Goal: Obtain resource: Download file/media

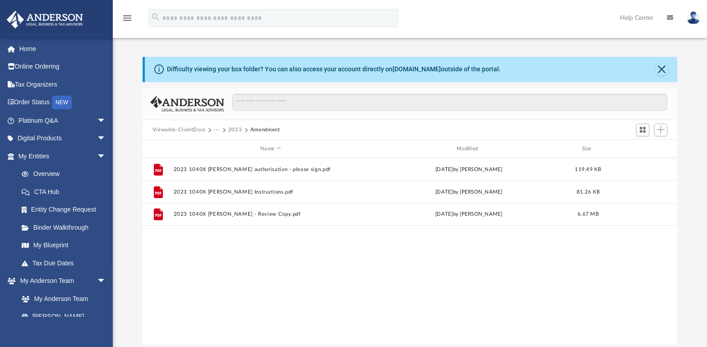
scroll to position [199, 529]
click at [248, 296] on div "File 2023 1040X [PERSON_NAME] - E-file authorisation - please sign.pdf [DATE] b…" at bounding box center [410, 251] width 535 height 187
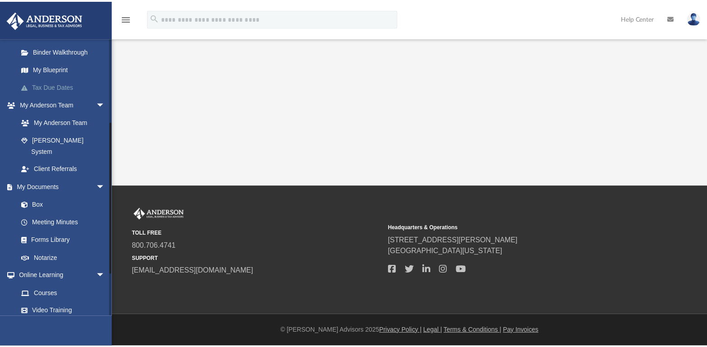
scroll to position [181, 0]
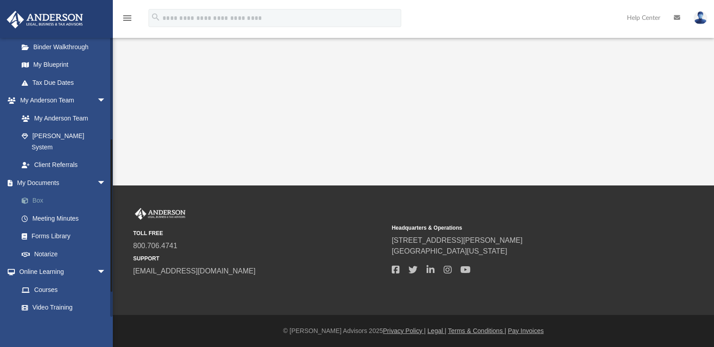
click at [35, 192] on link "Box" at bounding box center [66, 201] width 107 height 18
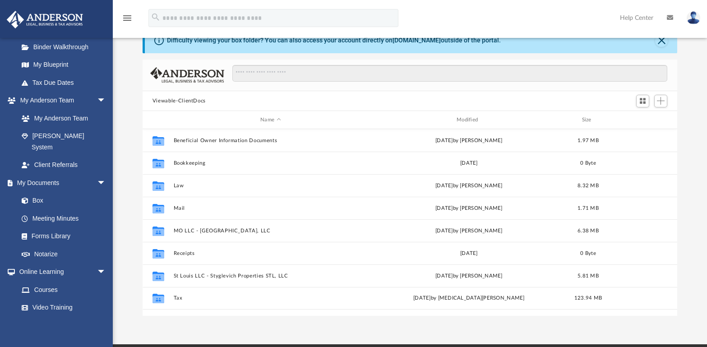
scroll to position [90, 0]
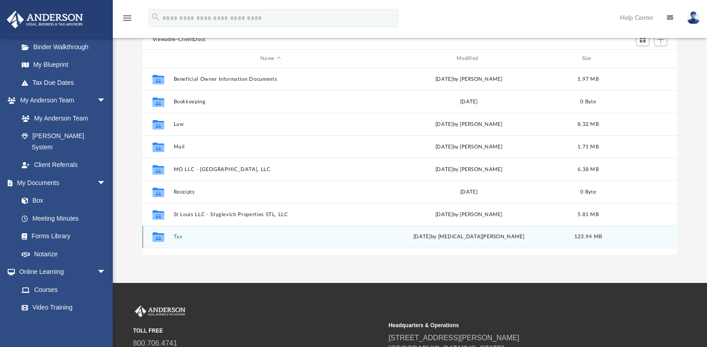
click at [177, 233] on div "Collaborated Folder Tax [DATE] by [MEDICAL_DATA][PERSON_NAME] 123.94 MB" at bounding box center [410, 237] width 535 height 23
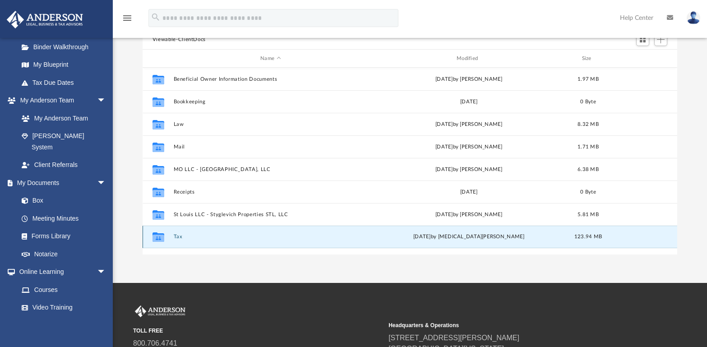
click at [179, 235] on button "Tax" at bounding box center [270, 237] width 195 height 6
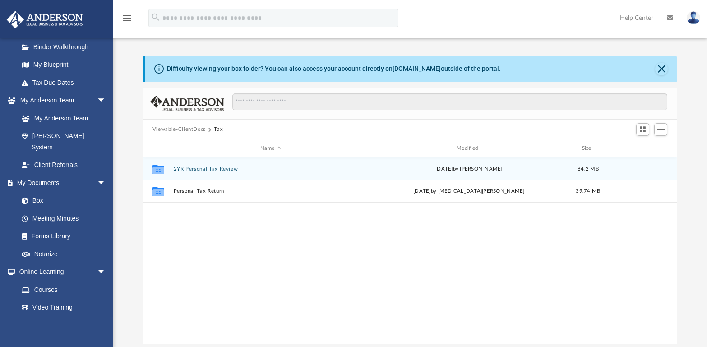
scroll to position [0, 0]
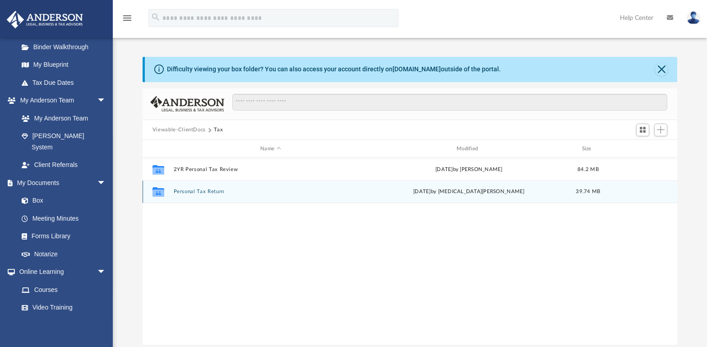
click at [189, 190] on button "Personal Tax Return" at bounding box center [270, 192] width 195 height 6
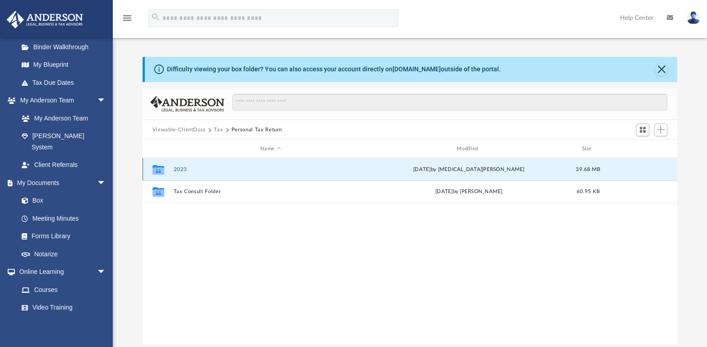
click at [181, 171] on button "2023" at bounding box center [270, 170] width 195 height 6
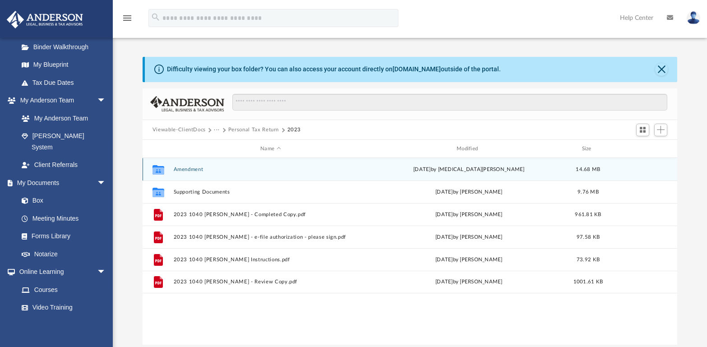
click at [181, 171] on button "Amendment" at bounding box center [270, 170] width 195 height 6
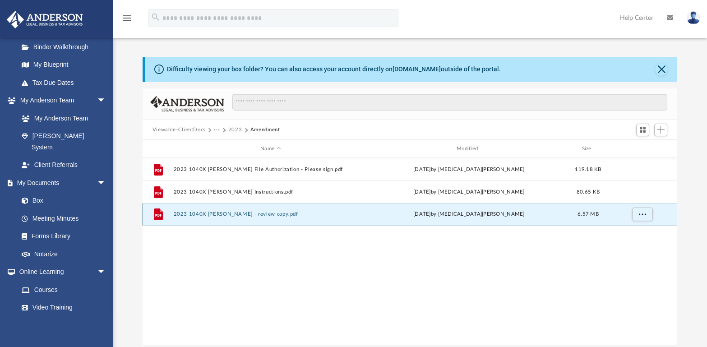
click at [229, 213] on button "2023 1040X [PERSON_NAME] - review copy.pdf" at bounding box center [270, 215] width 195 height 6
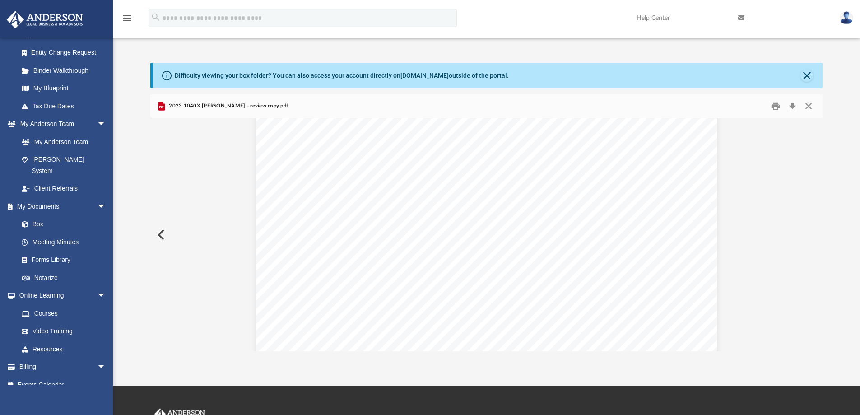
scroll to position [16162, 0]
drag, startPoint x: 592, startPoint y: 193, endPoint x: 531, endPoint y: 217, distance: 65.3
click at [531, 217] on span "Page 27" at bounding box center [532, 217] width 7 height 2
click at [714, 107] on button "Print" at bounding box center [776, 106] width 18 height 14
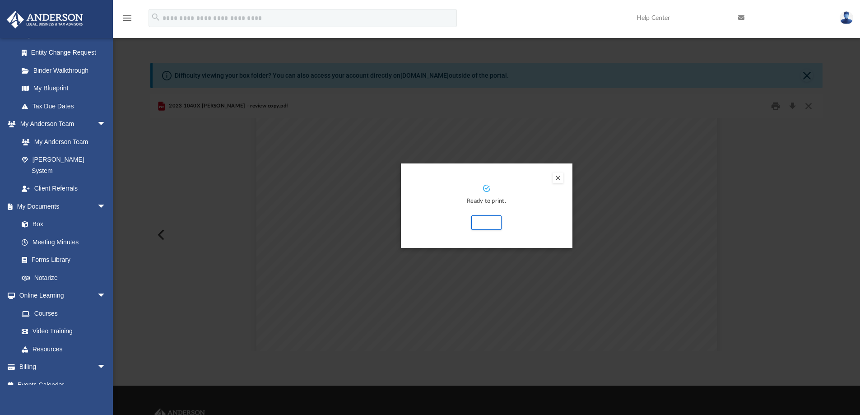
click at [558, 177] on button "Preview" at bounding box center [558, 177] width 11 height 11
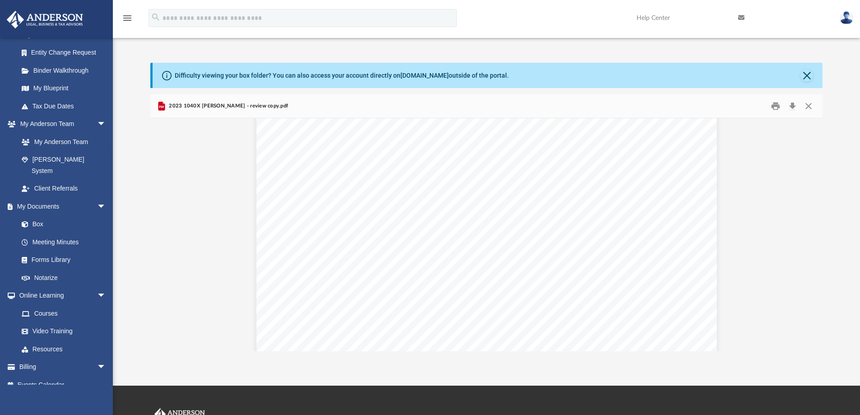
scroll to position [16195, 0]
click at [531, 192] on span "[DATE]" at bounding box center [532, 201] width 7 height 26
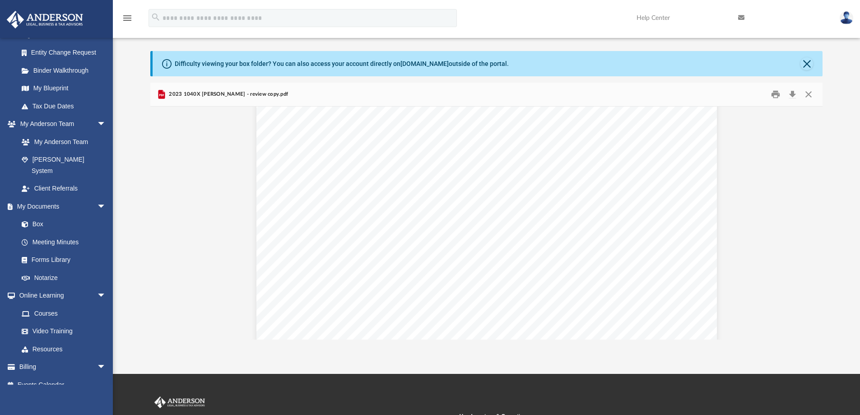
scroll to position [16, 0]
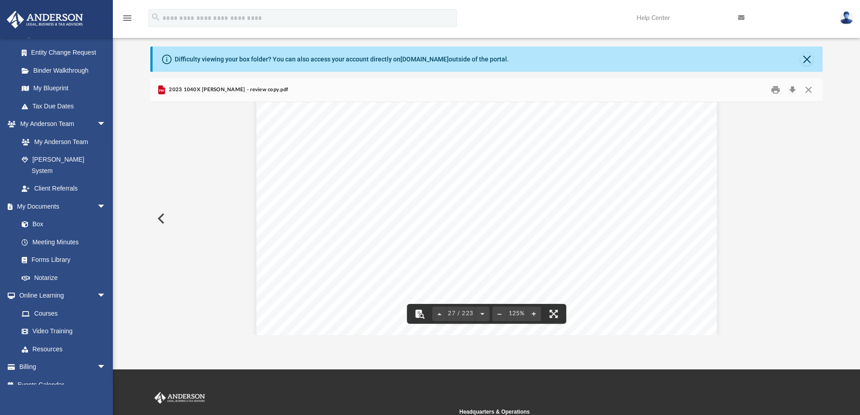
click at [418, 314] on button "File preview" at bounding box center [419, 314] width 20 height 20
click at [555, 314] on button "File preview" at bounding box center [554, 314] width 20 height 20
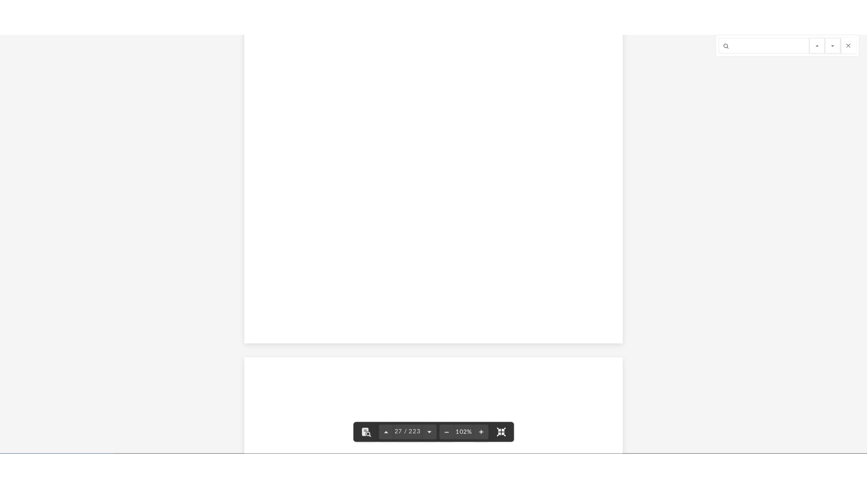
scroll to position [84, 0]
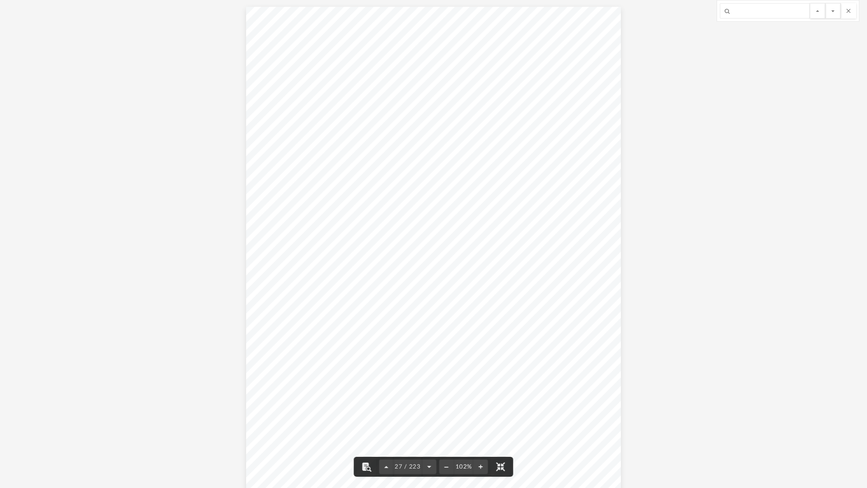
click at [246, 203] on div "C o n v Asset No. Line No. 328111 [DATE] 2023 DEPRECIATION AND AMORTIZATION REP…" at bounding box center [433, 249] width 375 height 485
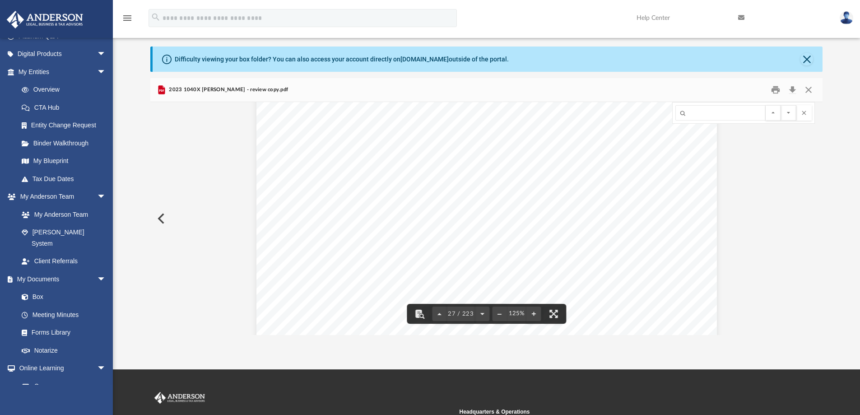
scroll to position [157, 0]
